Goal: Use online tool/utility: Utilize a website feature to perform a specific function

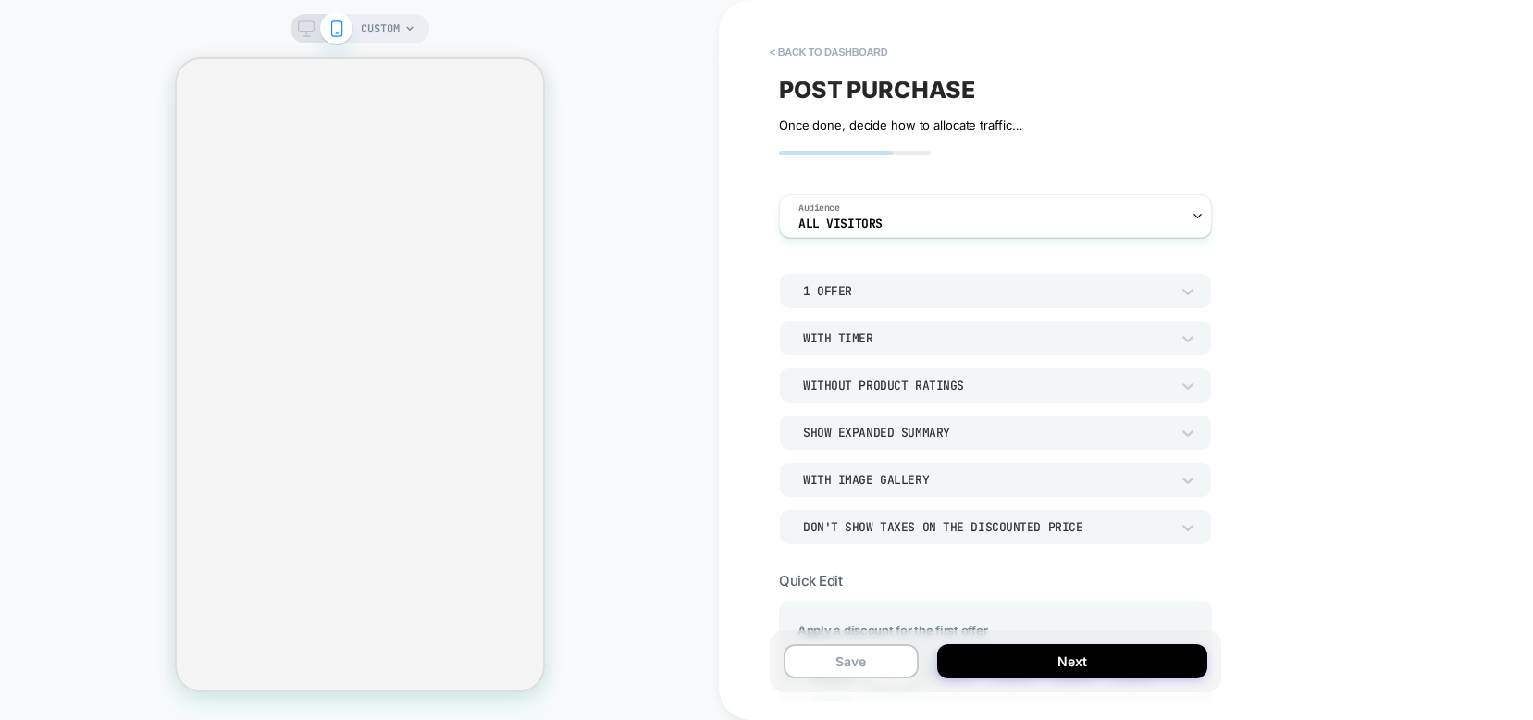
select select
